Goal: Ask a question

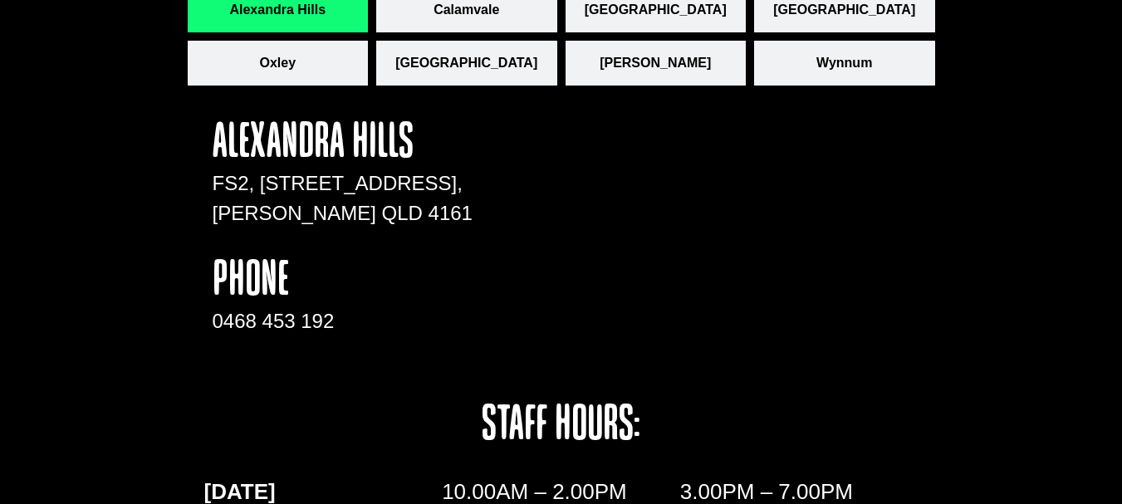
scroll to position [2466, 0]
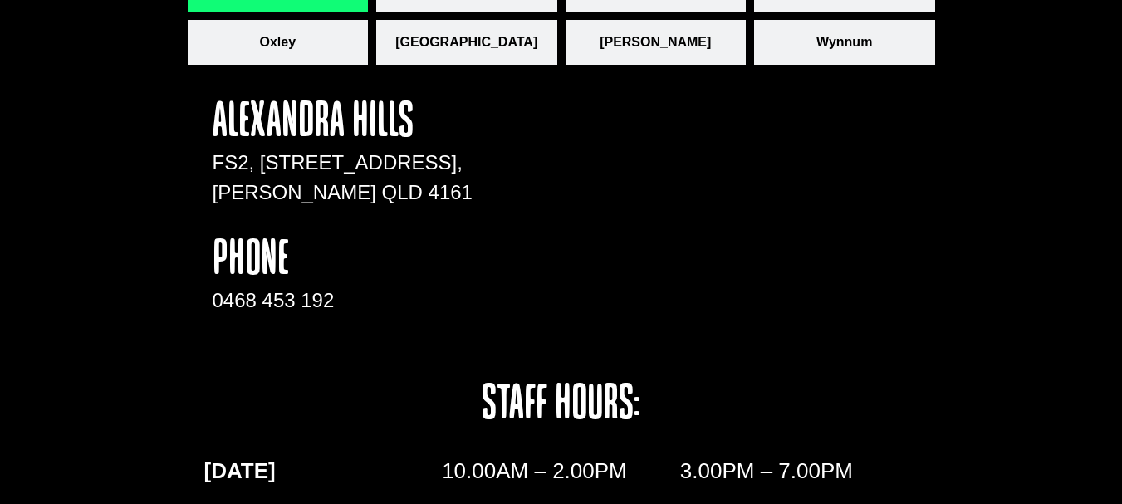
click at [256, 76] on div "Alexandra Hills FS2, 71 Cambridge Drive, Alexandra Hills QLD 4161 phone 0468 45…" at bounding box center [562, 427] width 748 height 709
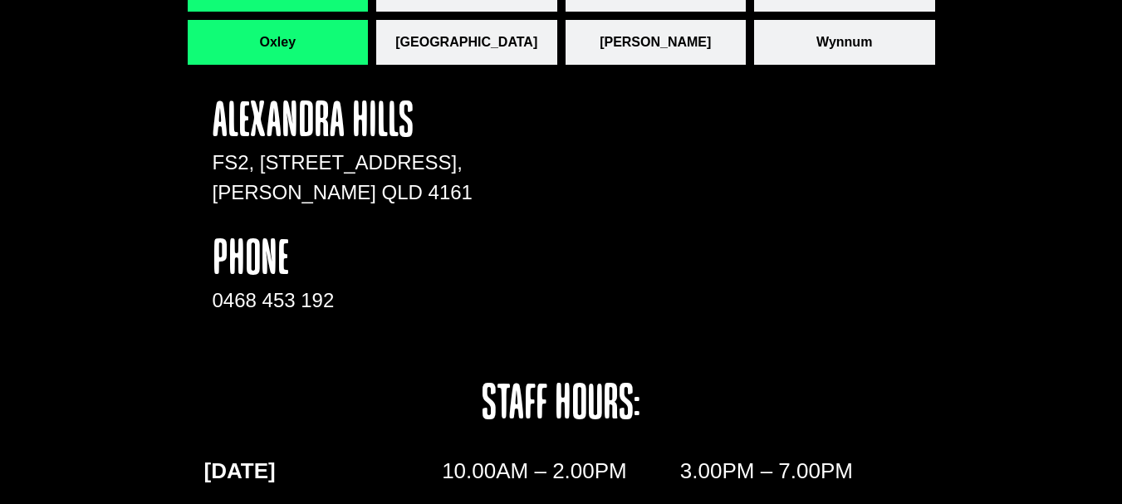
click at [276, 36] on span "Oxley" at bounding box center [277, 42] width 37 height 20
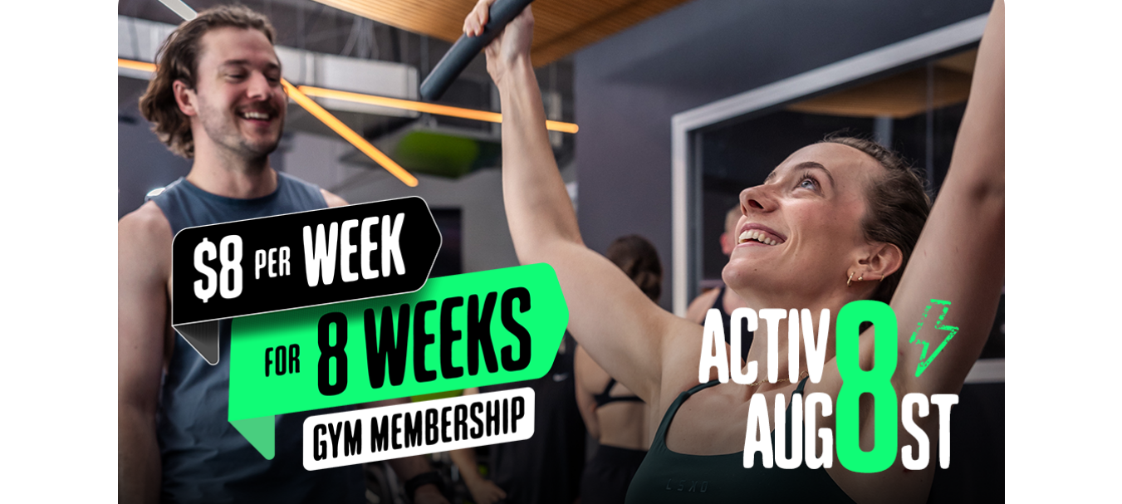
scroll to position [0, 0]
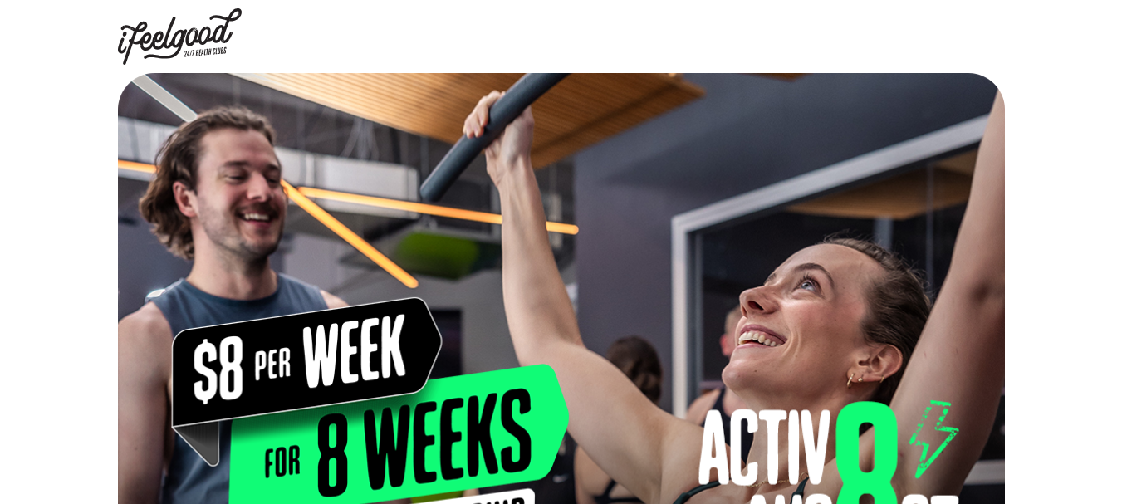
click at [218, 43] on img at bounding box center [180, 36] width 125 height 56
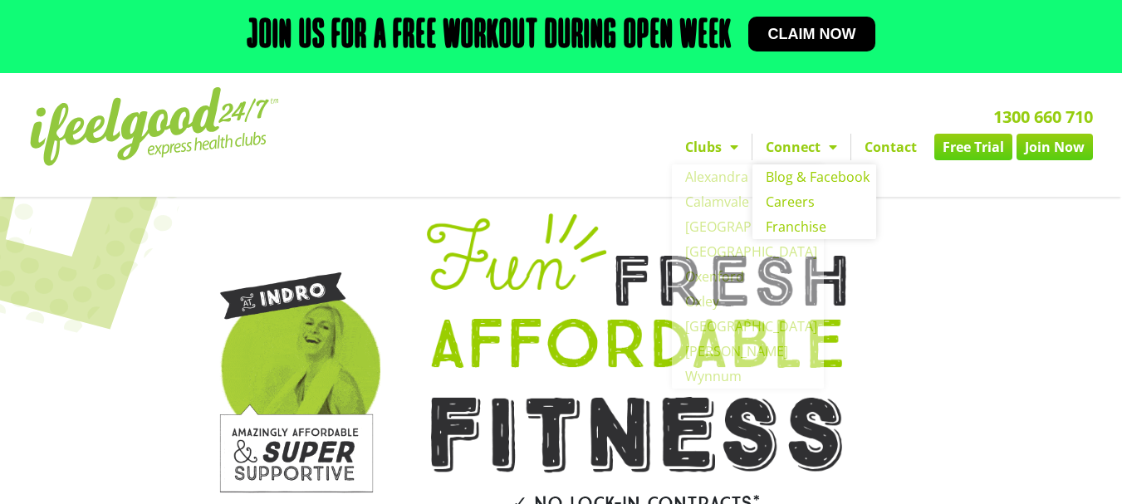
click at [801, 146] on link "Connect" at bounding box center [802, 147] width 98 height 27
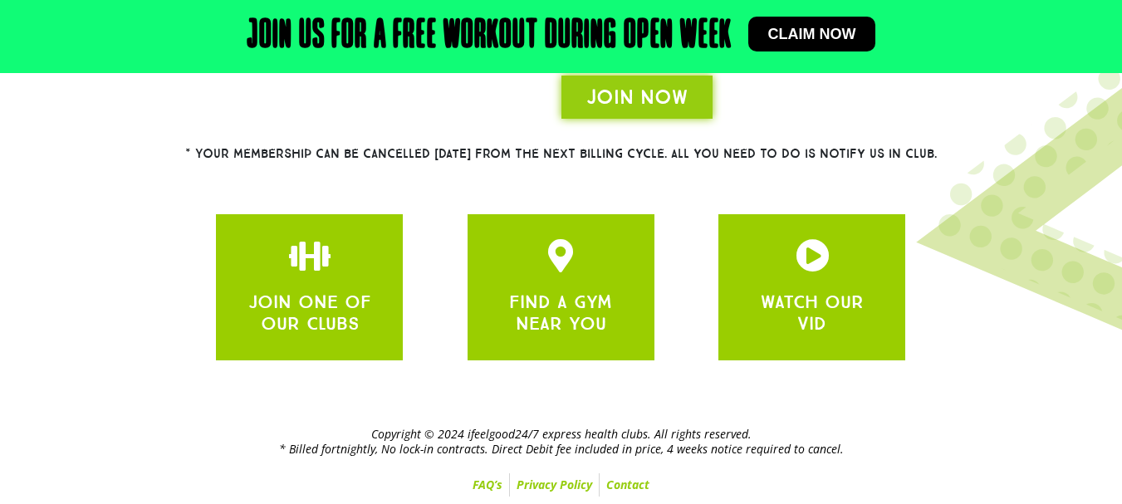
scroll to position [524, 0]
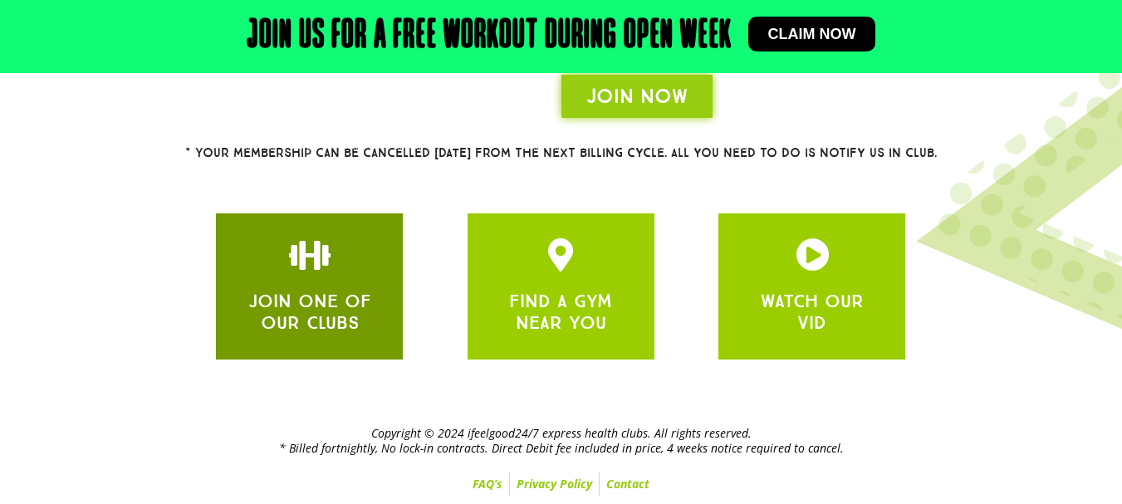
drag, startPoint x: 670, startPoint y: 326, endPoint x: 272, endPoint y: 262, distance: 403.0
click at [272, 262] on div "JOIN ONE OF OUR CLUBS FIND A GYM NEAR YOU WATCH OUR VID" at bounding box center [561, 286] width 706 height 163
click at [314, 322] on link "JOIN ONE OF OUR CLUBS" at bounding box center [309, 312] width 123 height 44
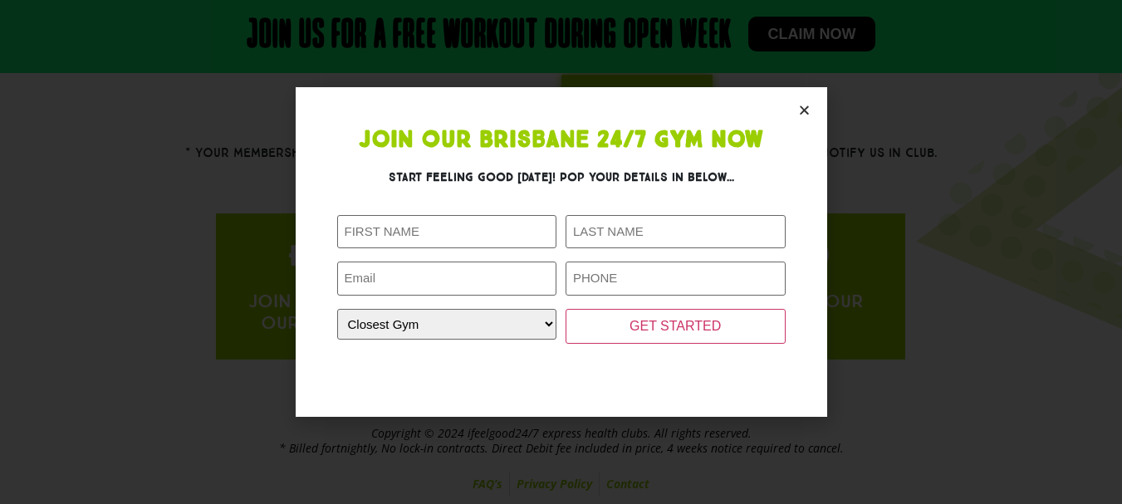
click at [806, 114] on icon "Close" at bounding box center [804, 110] width 12 height 12
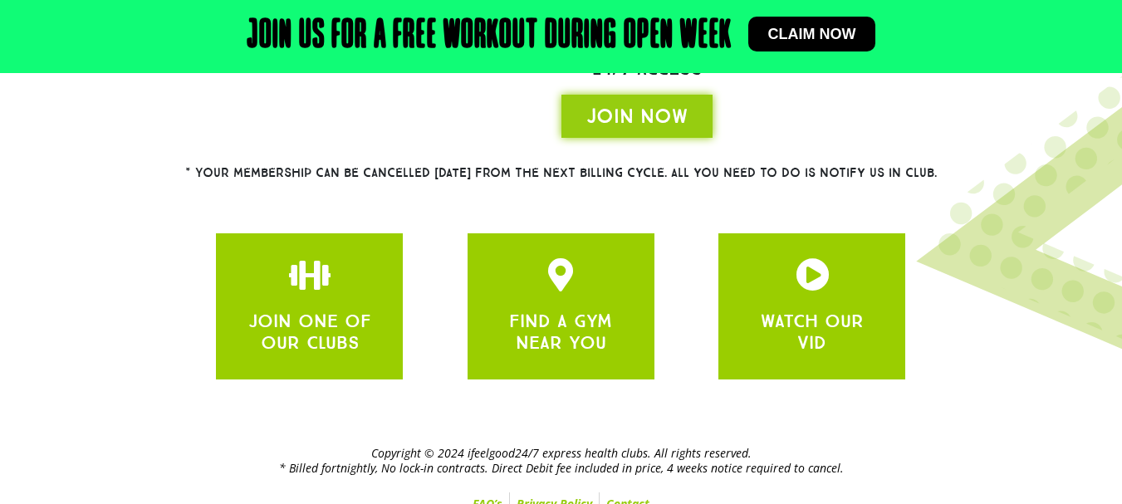
scroll to position [524, 0]
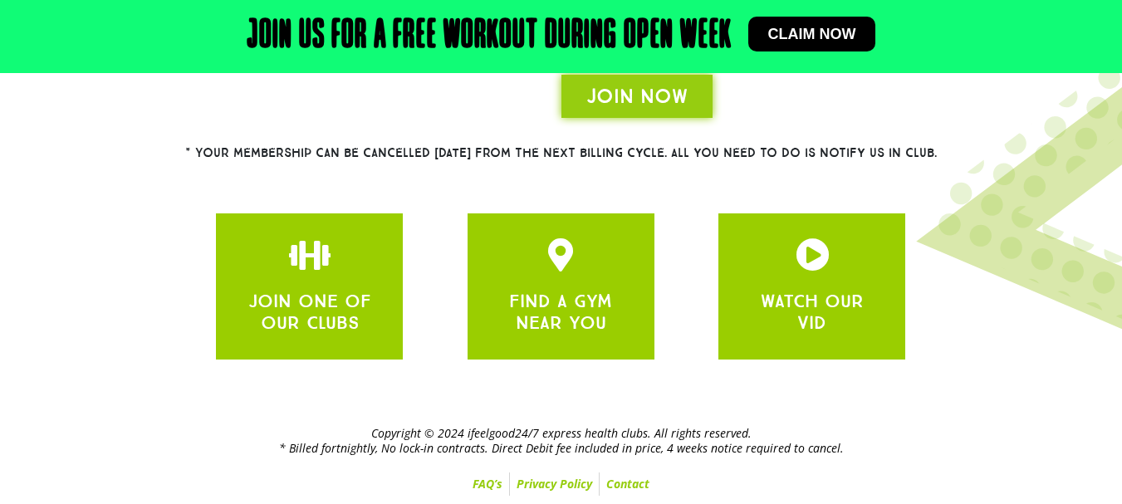
click at [480, 489] on link "FAQ’s" at bounding box center [487, 484] width 43 height 23
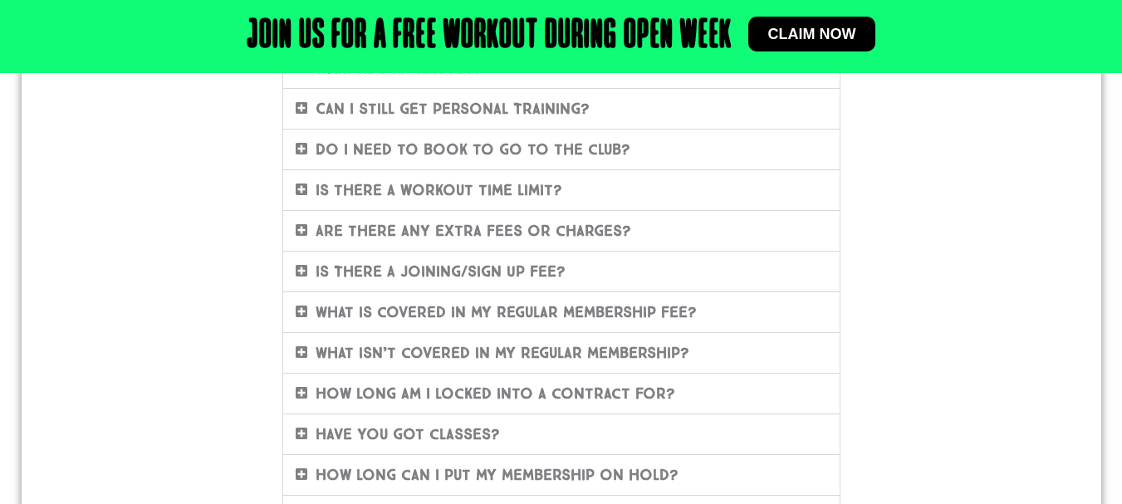
scroll to position [484, 0]
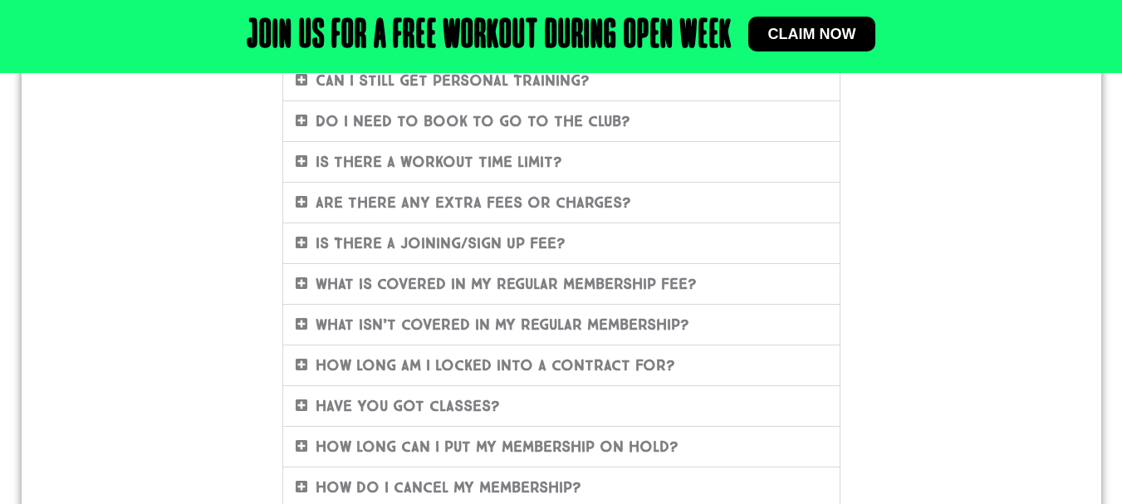
click at [512, 396] on div "Have you got classes?" at bounding box center [561, 406] width 557 height 40
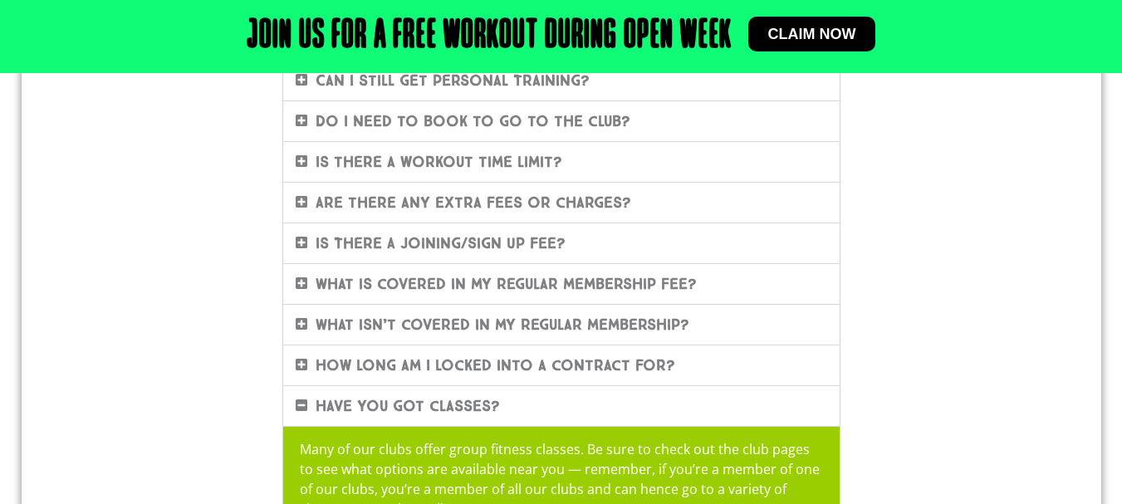
click at [513, 378] on div "How long am I locked into a contract for?" at bounding box center [561, 366] width 557 height 40
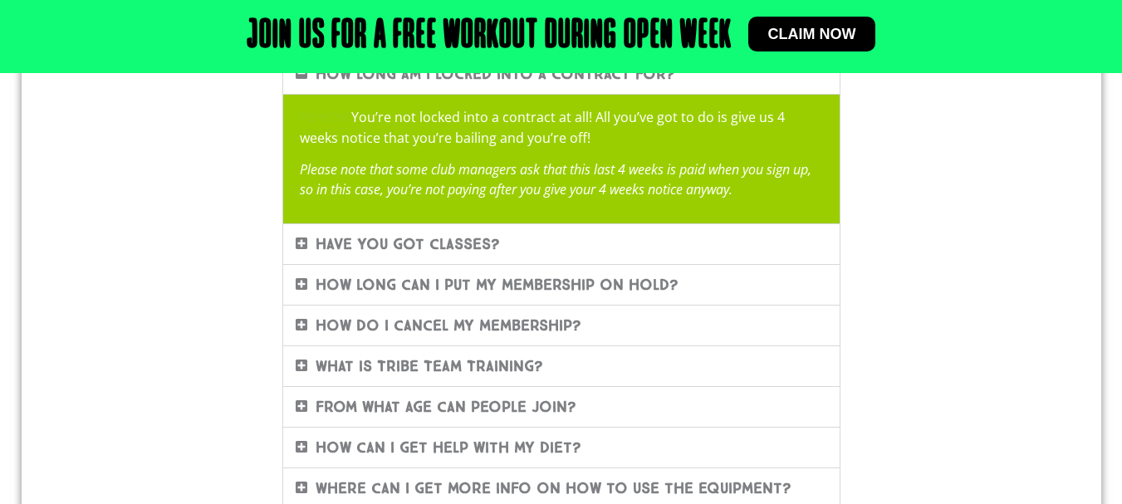
scroll to position [781, 0]
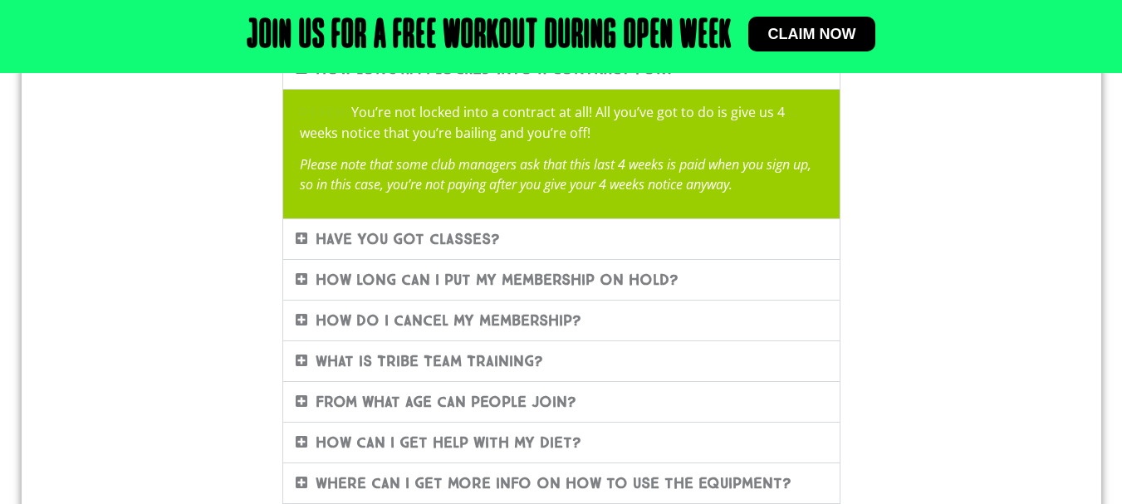
click at [528, 322] on link "How do I cancel my membership?" at bounding box center [449, 321] width 266 height 18
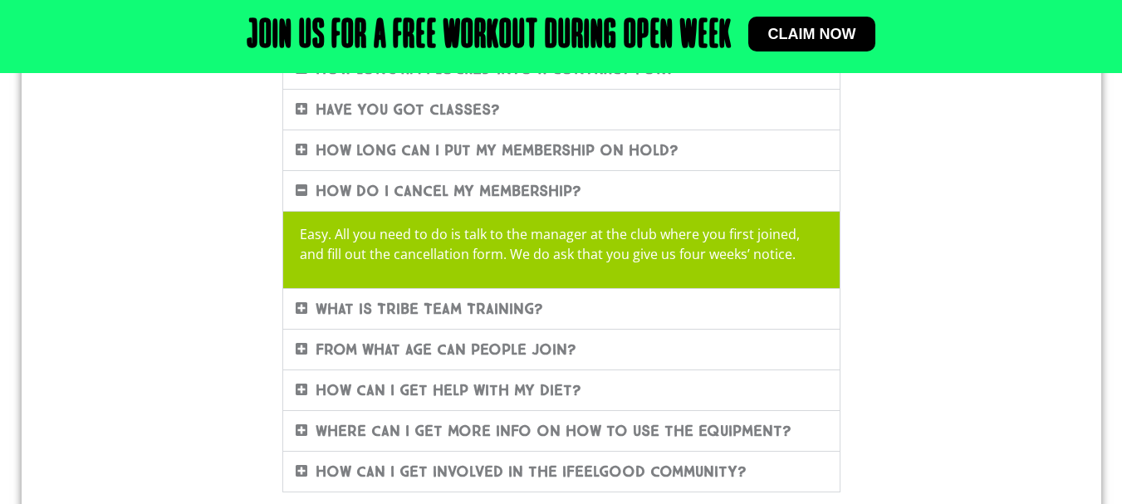
click at [597, 312] on div "What is Tribe Team Training?" at bounding box center [561, 309] width 557 height 40
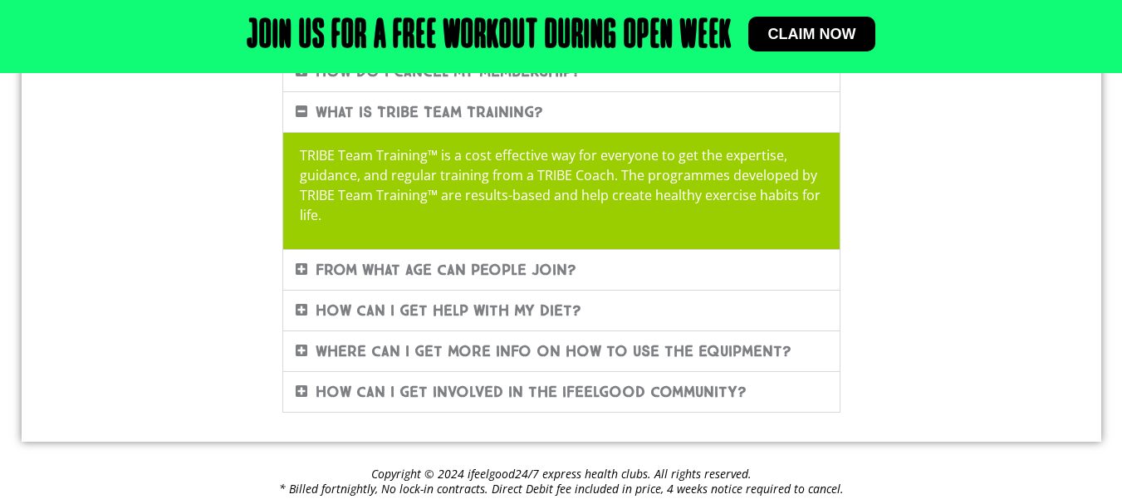
scroll to position [901, 0]
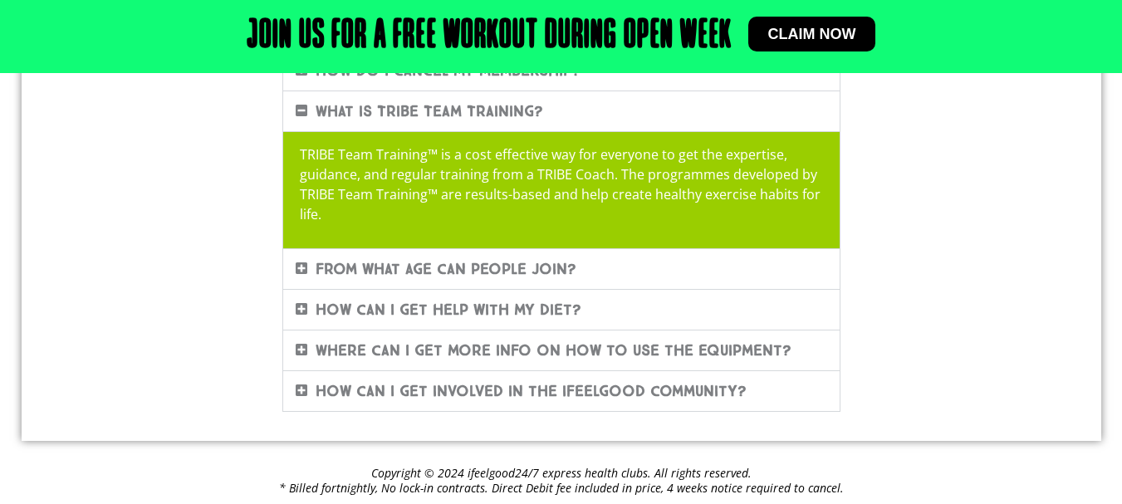
click at [557, 308] on link "How can I get help with my diet?" at bounding box center [449, 310] width 266 height 18
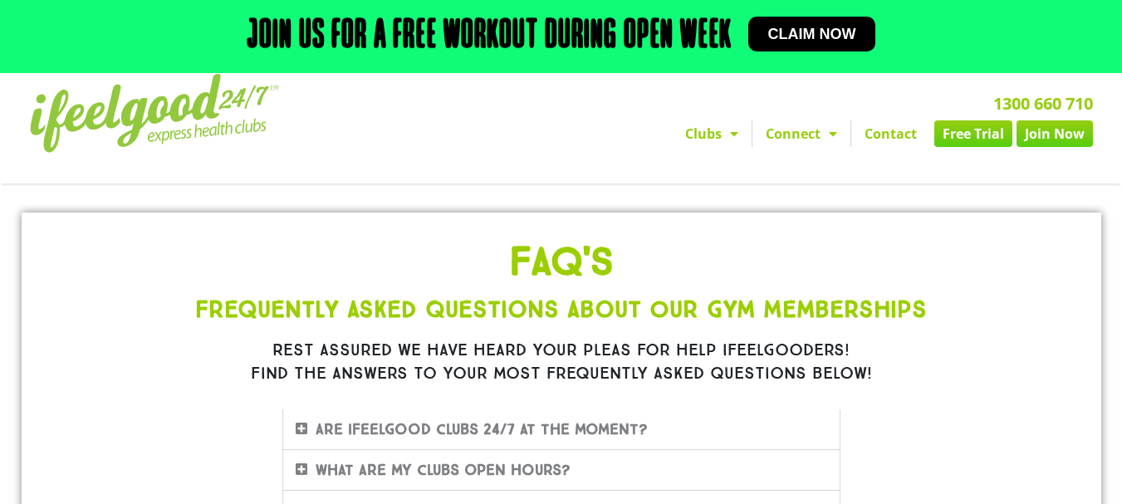
scroll to position [0, 0]
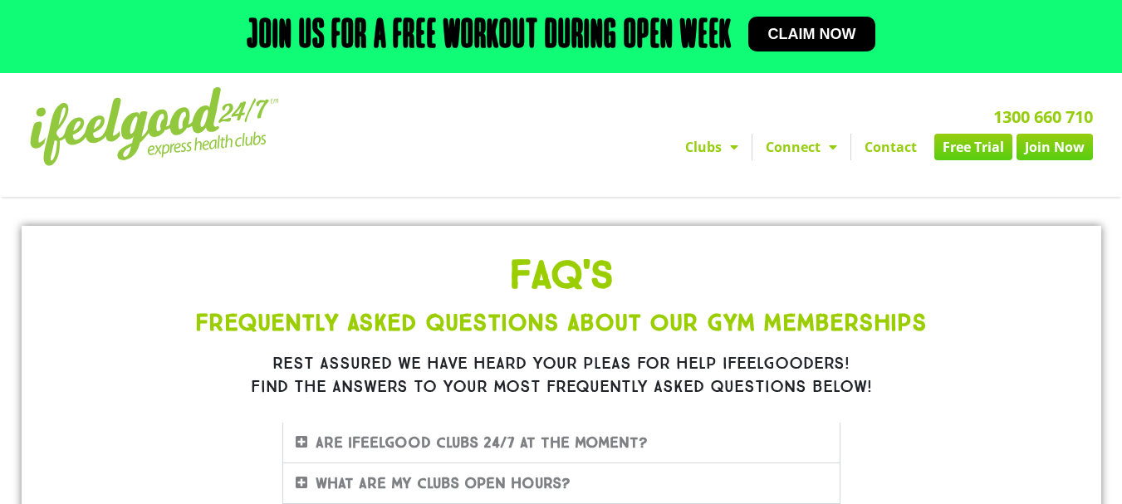
click at [907, 140] on link "Contact" at bounding box center [891, 147] width 79 height 27
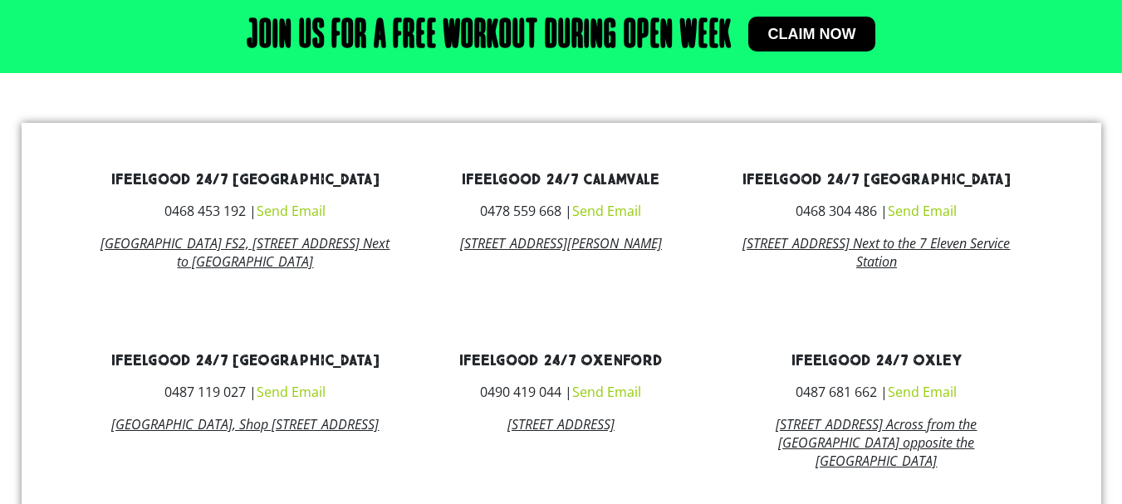
scroll to position [811, 0]
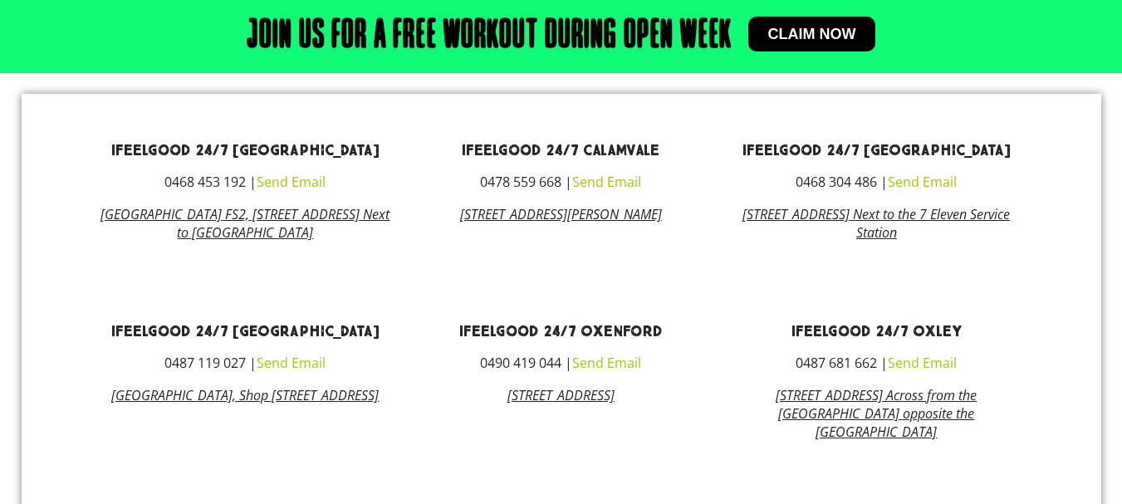
click at [945, 372] on link "Send Email" at bounding box center [922, 363] width 69 height 18
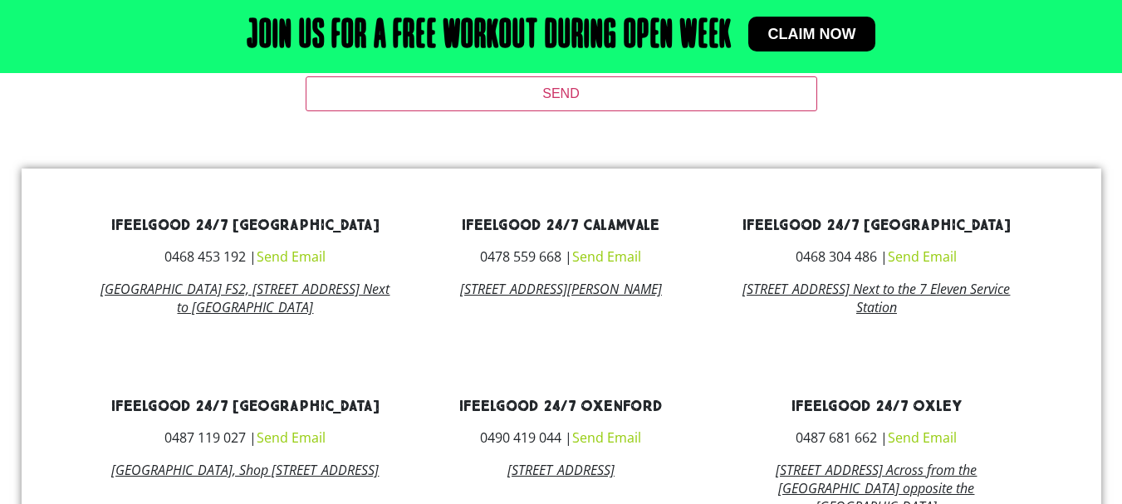
scroll to position [774, 0]
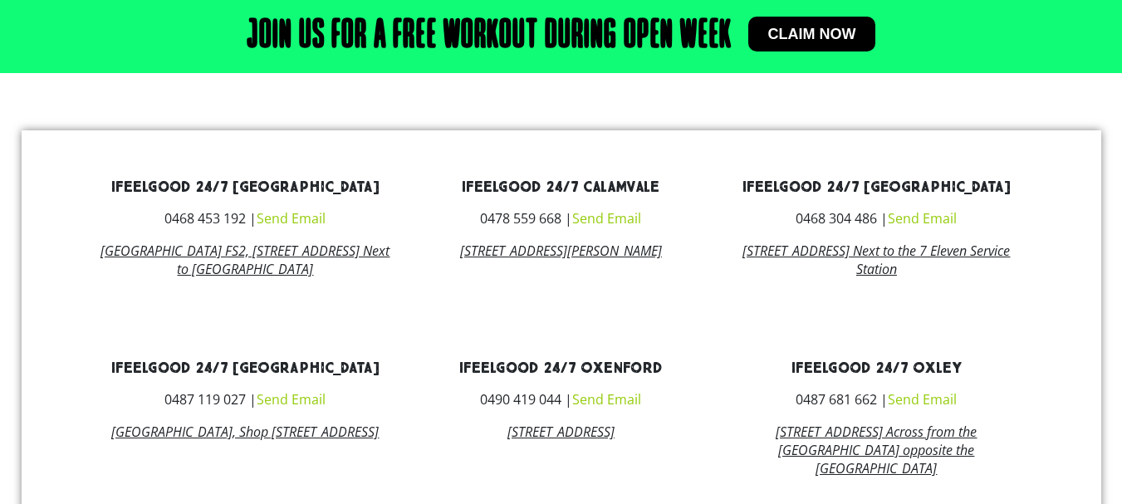
click at [925, 409] on link "Send Email" at bounding box center [922, 399] width 69 height 18
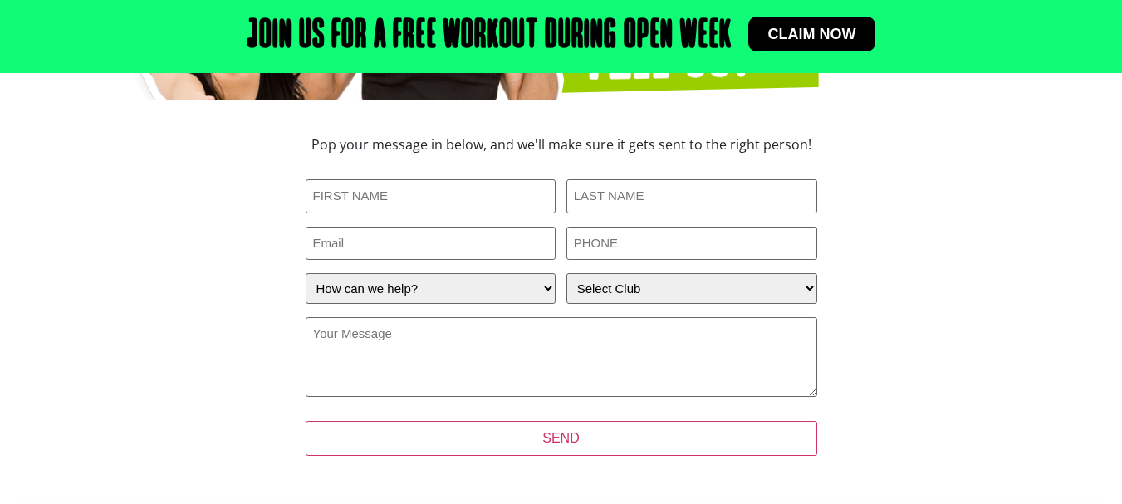
scroll to position [395, 0]
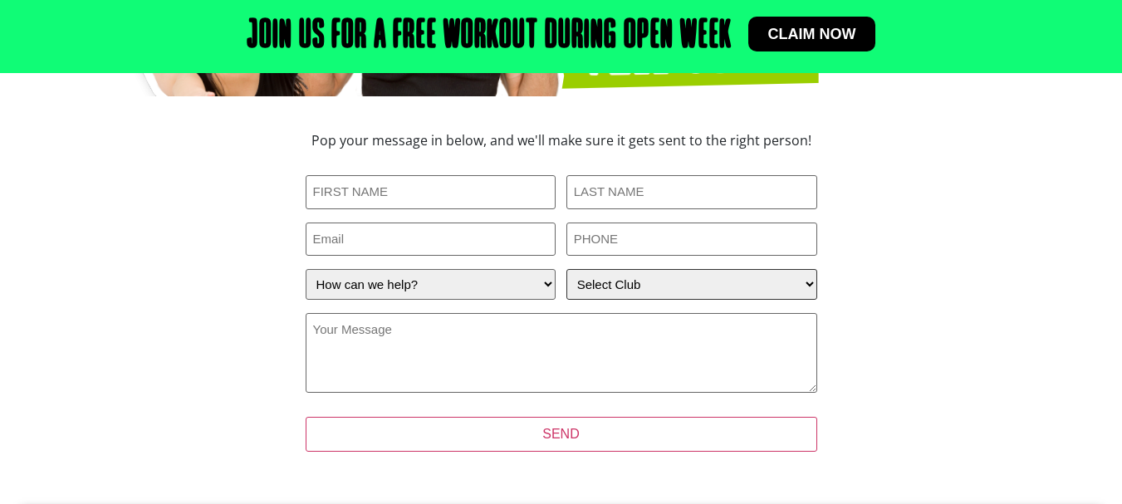
click at [584, 287] on select "Select Club Alexandra Hills Calamvale Coopers Plains Middle Park Oxenford Oxley…" at bounding box center [692, 284] width 251 height 31
select select "Oxley"
click at [567, 269] on select "Select Club Alexandra Hills Calamvale Coopers Plains Middle Park Oxenford Oxley…" at bounding box center [692, 284] width 251 height 31
click at [455, 282] on select "How can we help? I have a question about joining I'm a current member who has a…" at bounding box center [431, 284] width 251 height 31
select select "I'm a current member who has an enquiry"
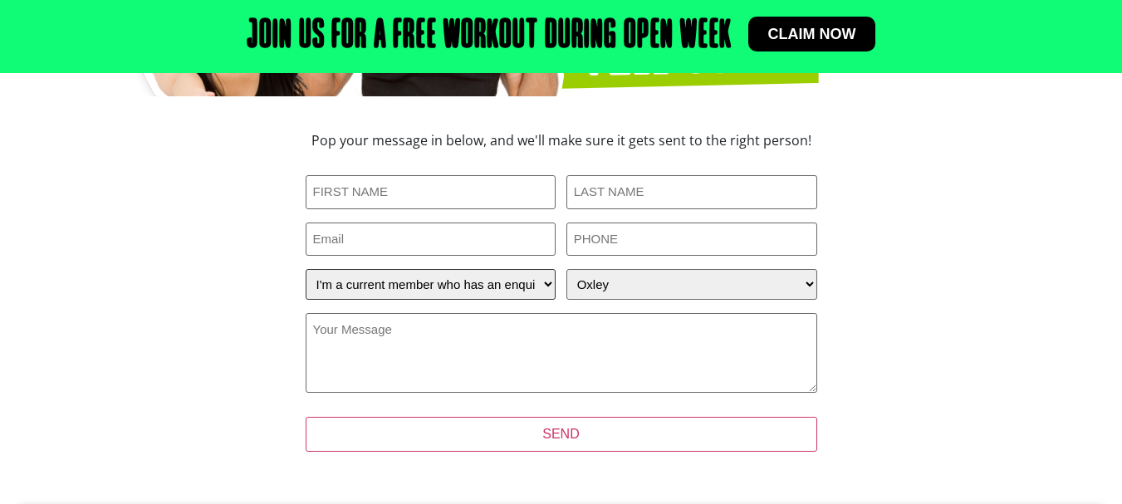
click at [306, 269] on select "How can we help? I have a question about joining I'm a current member who has a…" at bounding box center [431, 284] width 251 height 31
click at [496, 351] on textarea "Your Message (Required)" at bounding box center [562, 353] width 512 height 80
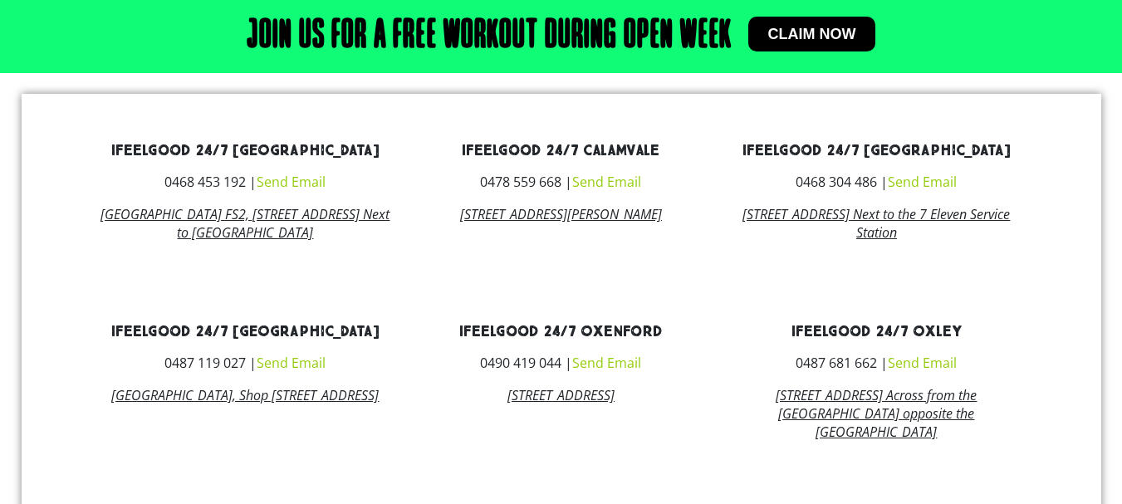
scroll to position [819, 0]
